Goal: Information Seeking & Learning: Understand process/instructions

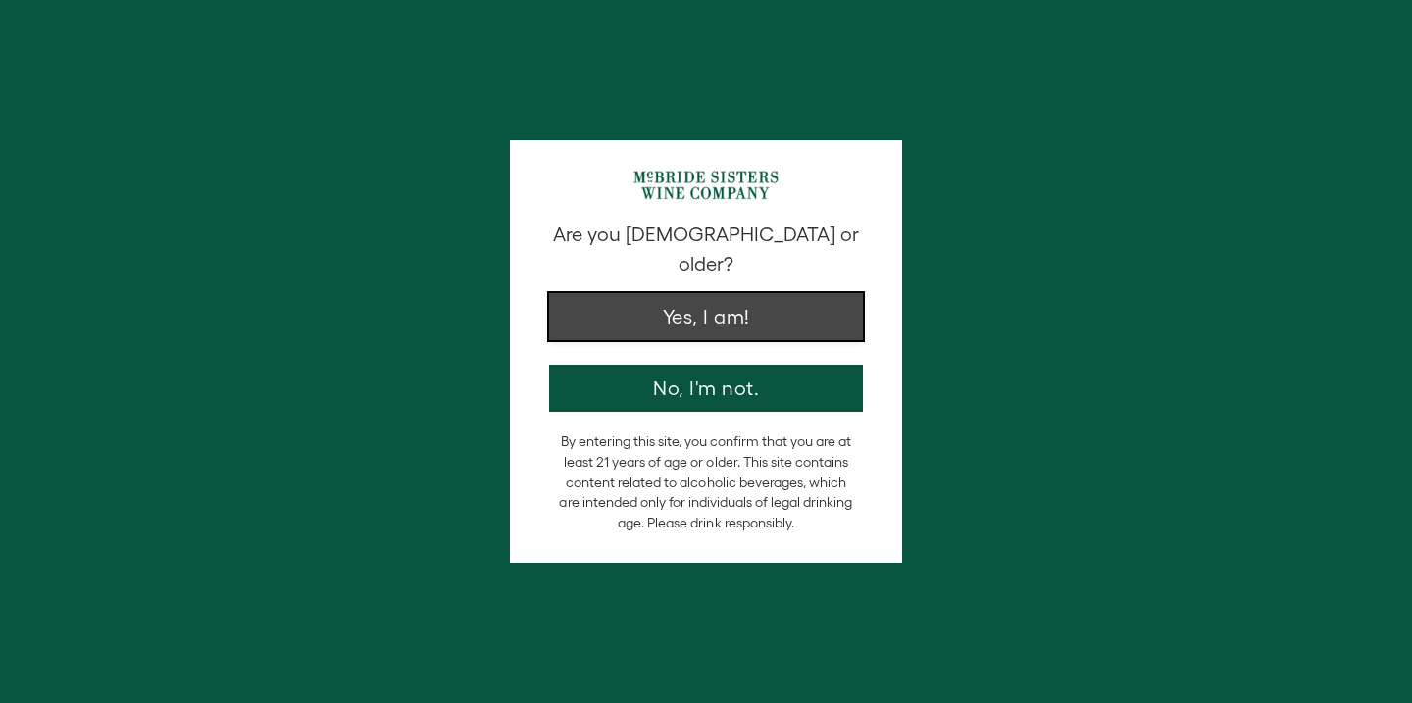
click at [683, 295] on button "Yes, I am!" at bounding box center [706, 316] width 314 height 47
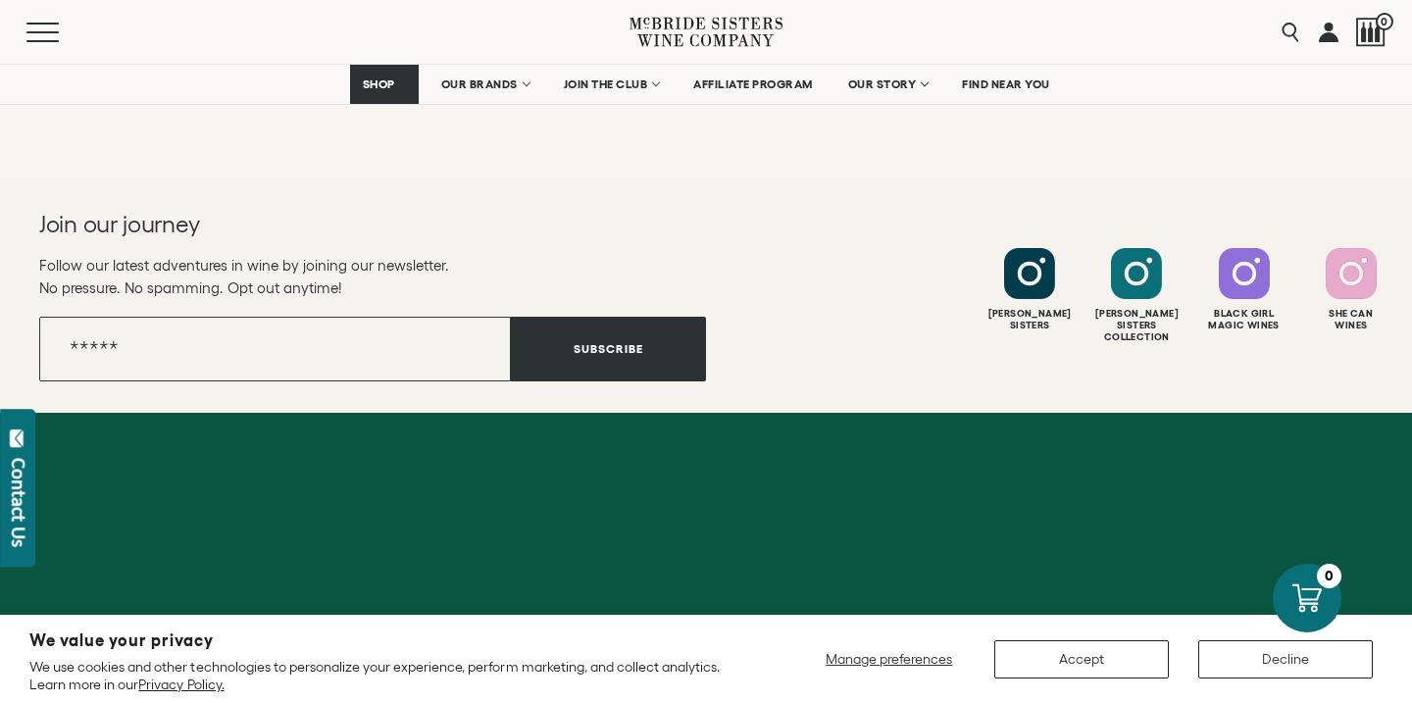
scroll to position [4125, 0]
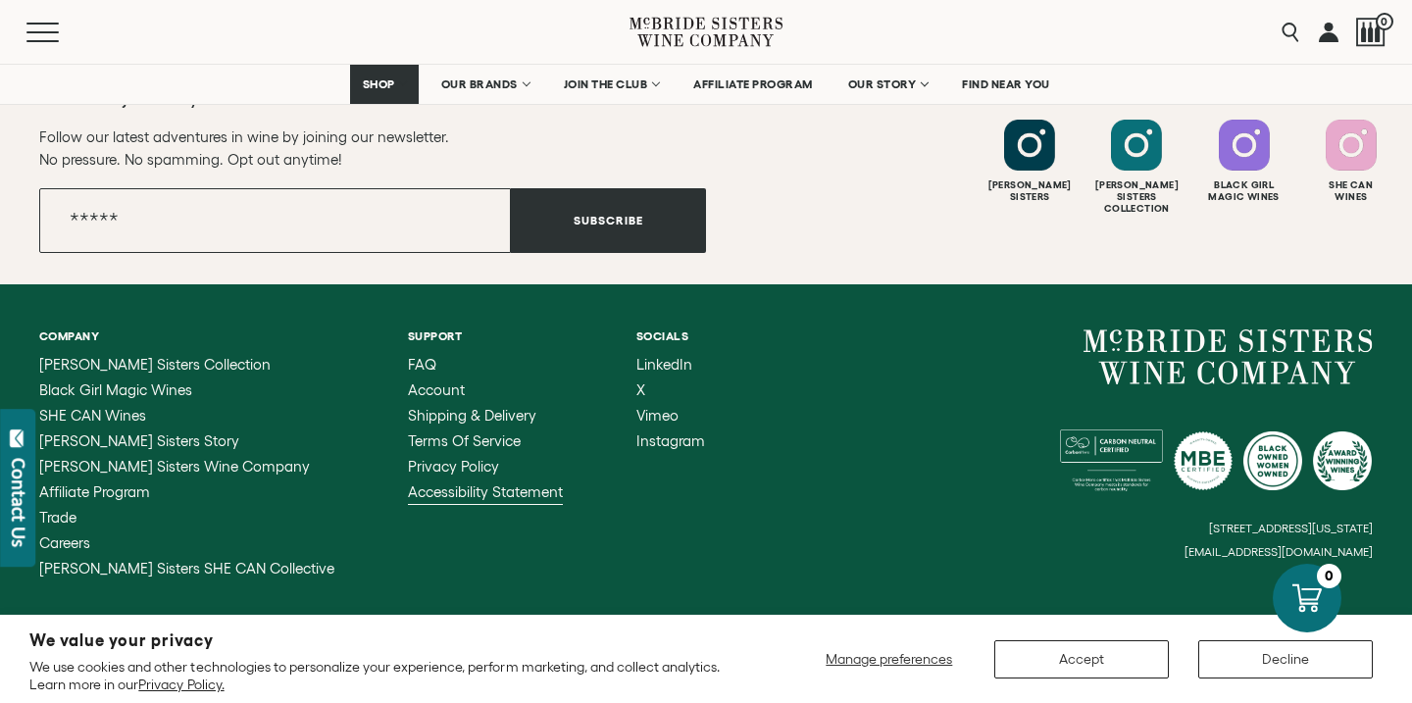
click at [418, 484] on span "Accessibility Statement" at bounding box center [485, 492] width 155 height 17
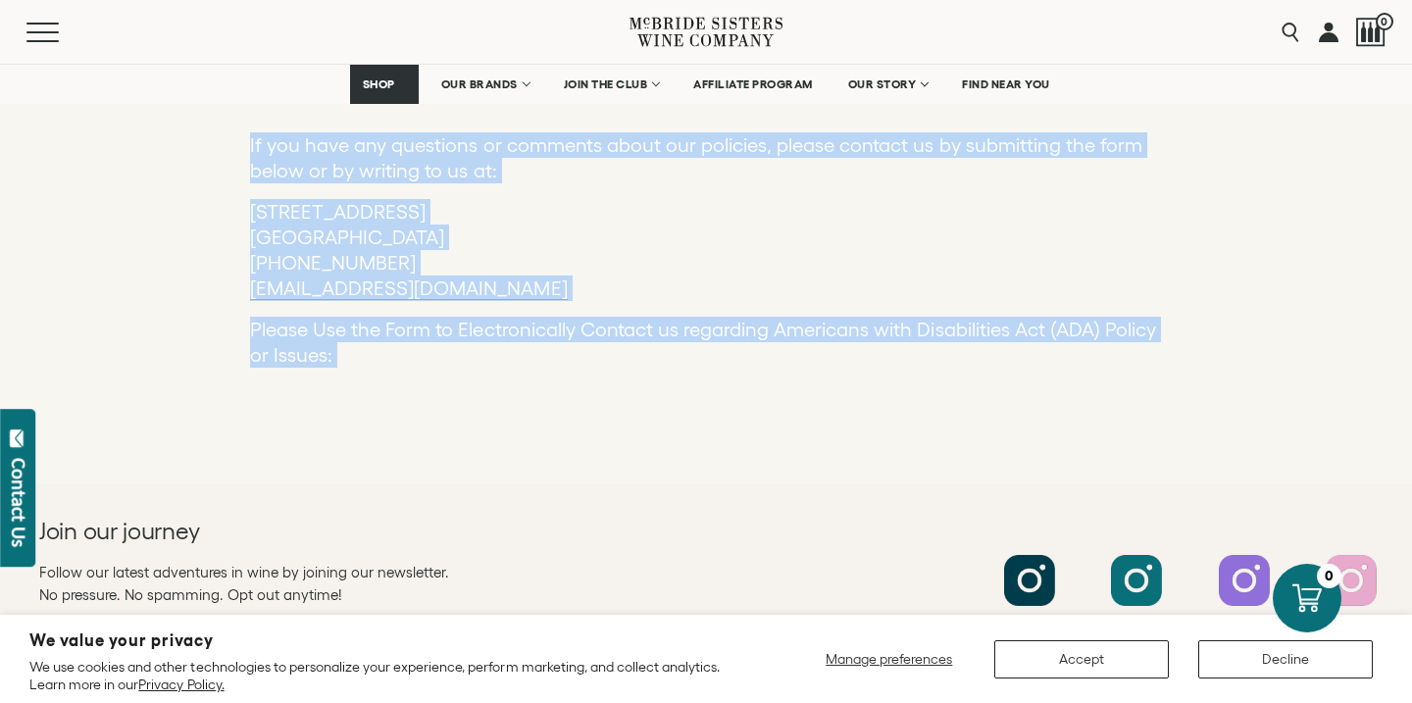
scroll to position [723, 0]
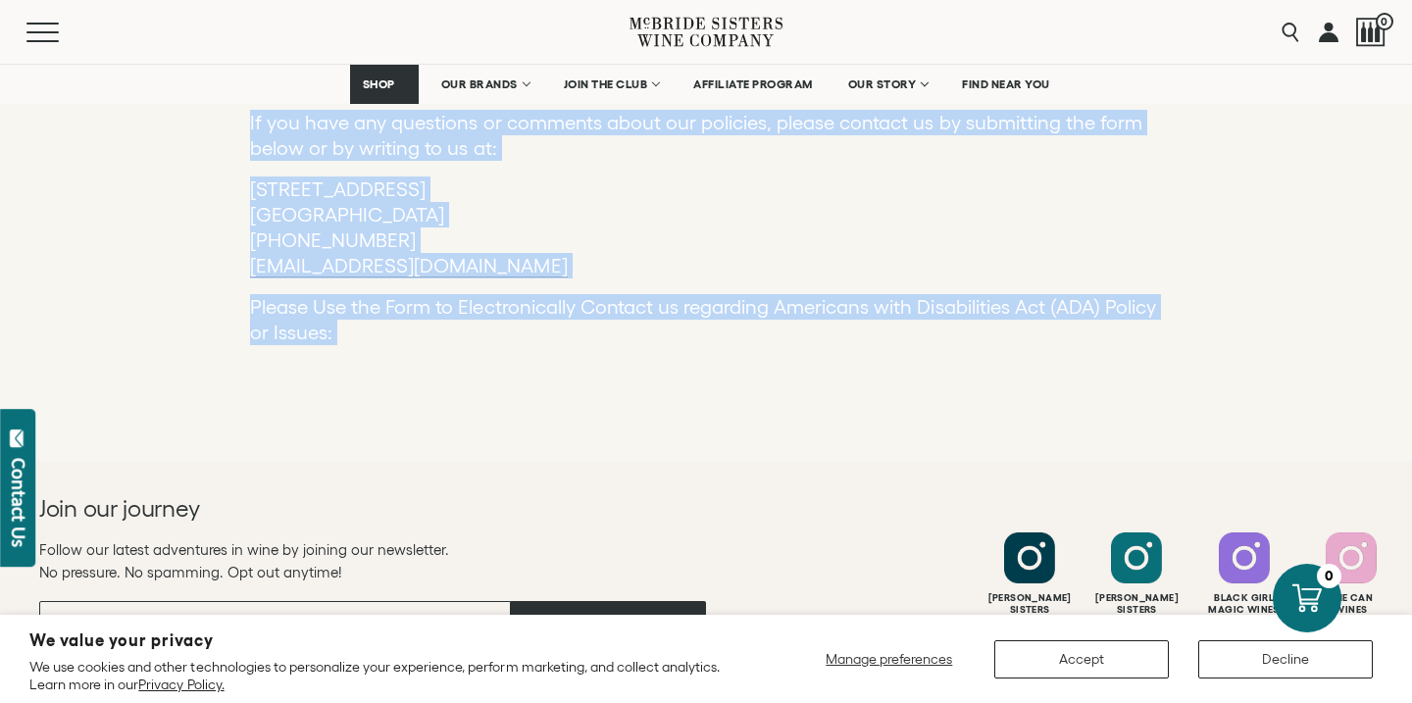
drag, startPoint x: 254, startPoint y: 298, endPoint x: 335, endPoint y: 392, distance: 124.5
copy div "We believe in accessibility. We have taken extra steps to make sure our website…"
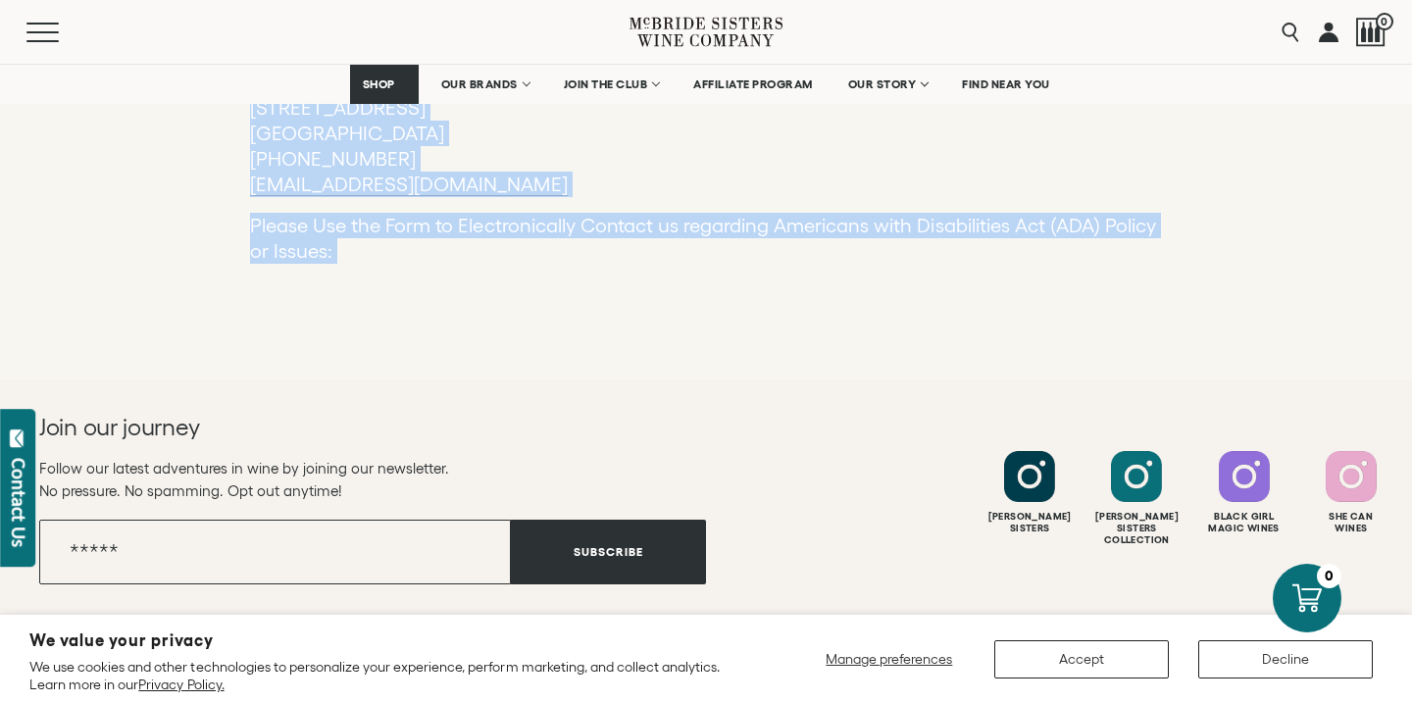
scroll to position [675, 0]
